Goal: Transaction & Acquisition: Purchase product/service

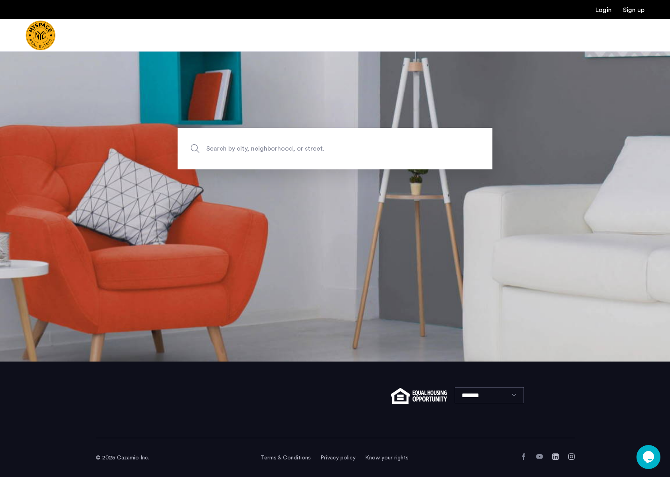
scroll to position [116, 0]
click at [335, 147] on span "Search by city, neighborhood, or street." at bounding box center [316, 148] width 220 height 11
click at [335, 147] on input "Search by city, neighborhood, or street." at bounding box center [335, 148] width 315 height 42
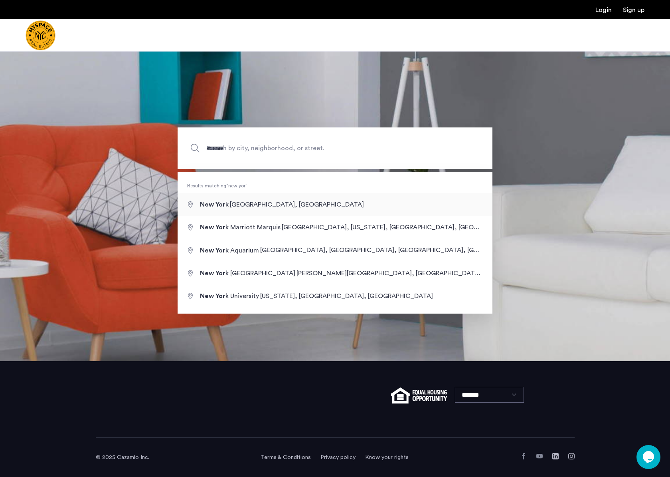
type input "**********"
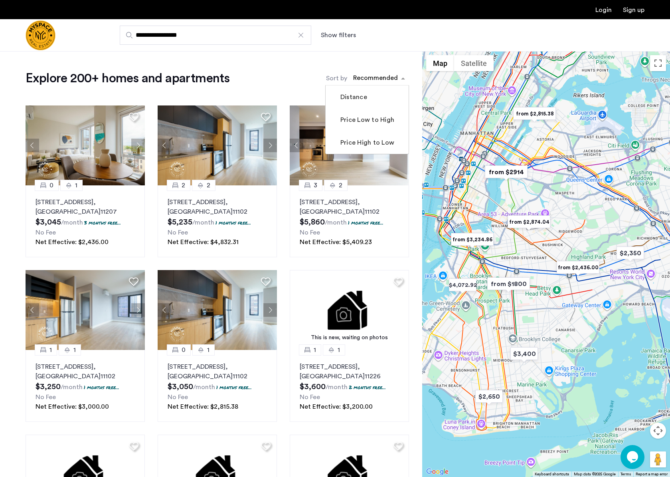
click at [380, 79] on div "sort-apartment" at bounding box center [375, 79] width 47 height 11
click at [374, 116] on label "Price Low to High" at bounding box center [367, 120] width 56 height 10
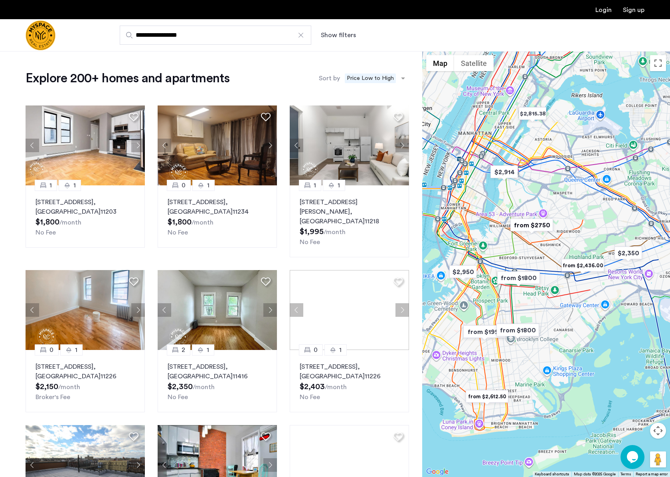
click at [529, 277] on img "from $1800" at bounding box center [518, 278] width 49 height 18
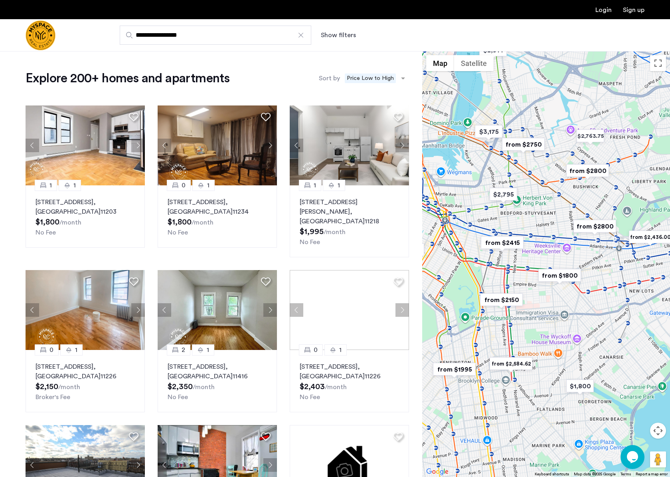
click at [564, 276] on img "from $1800" at bounding box center [559, 275] width 49 height 18
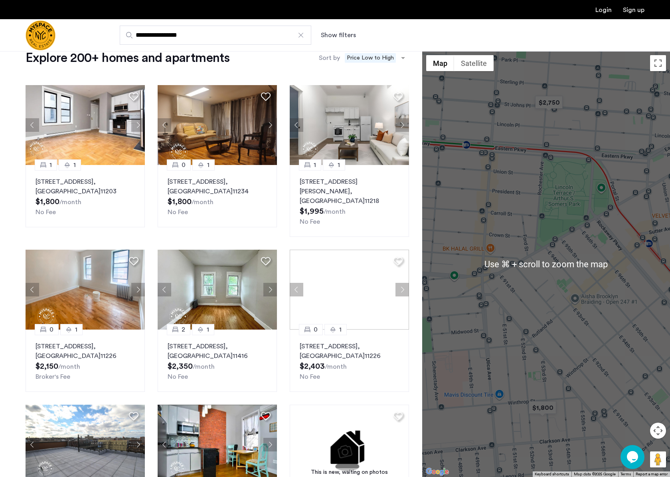
scroll to position [24, 0]
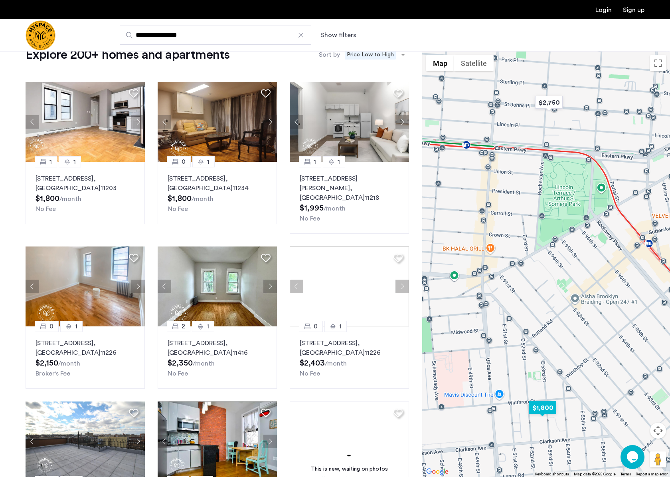
click at [538, 406] on img "$1,800" at bounding box center [543, 407] width 34 height 18
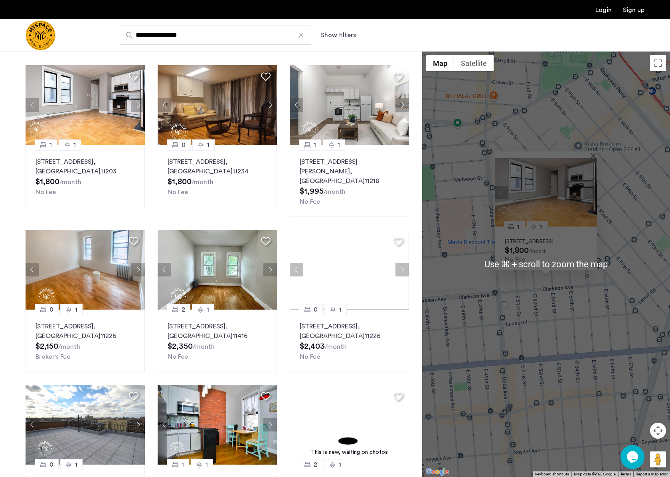
scroll to position [41, 0]
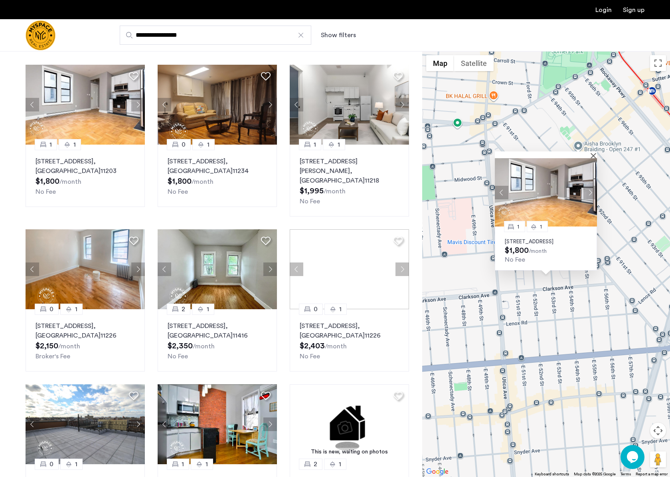
click at [623, 290] on div "1 1 [STREET_ADDRESS] $1,800 /month No Fee" at bounding box center [546, 264] width 248 height 426
click at [571, 311] on div "1 1 [STREET_ADDRESS] $1,800 /month No Fee" at bounding box center [546, 264] width 248 height 426
click at [663, 68] on button "Toggle fullscreen view" at bounding box center [658, 63] width 16 height 16
